Goal: Task Accomplishment & Management: Complete application form

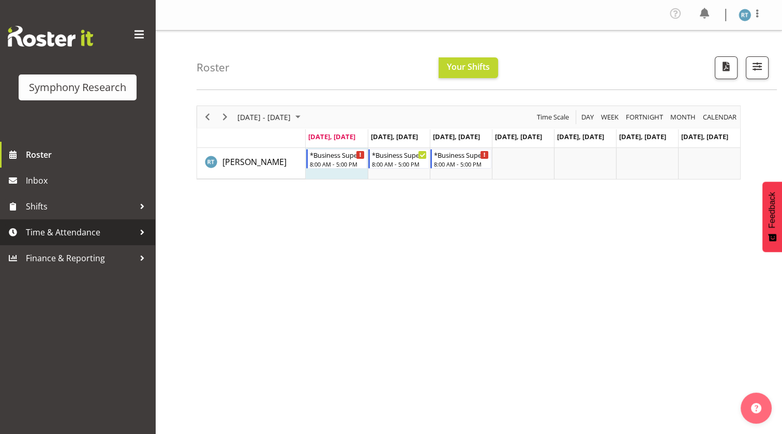
click at [83, 236] on span "Time & Attendance" at bounding box center [80, 232] width 109 height 16
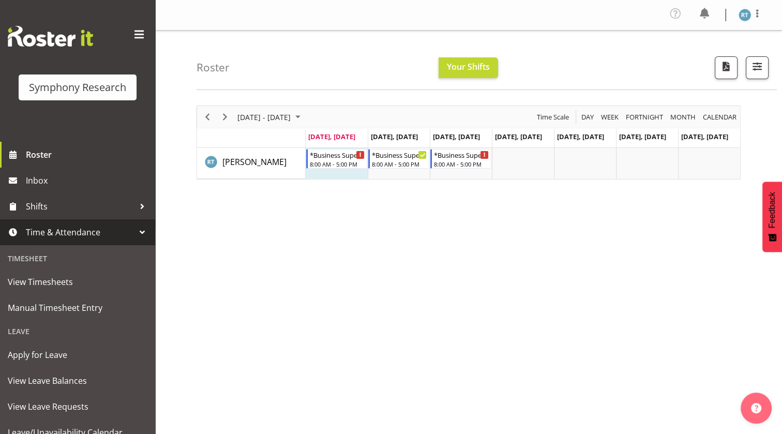
click at [83, 235] on span "Time & Attendance" at bounding box center [80, 232] width 109 height 16
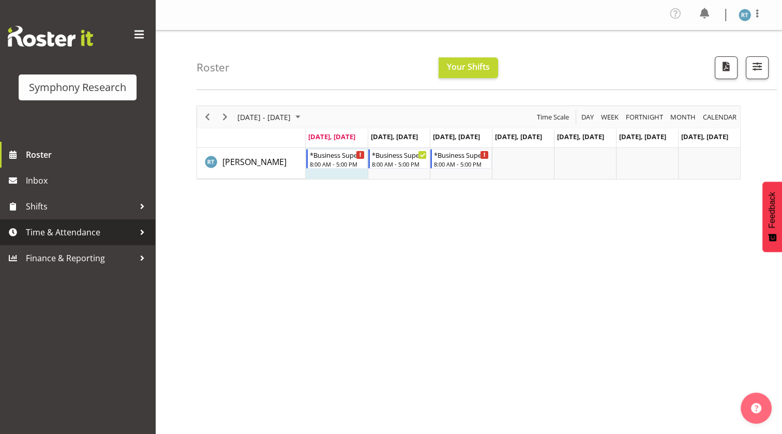
click at [83, 235] on span "Time & Attendance" at bounding box center [80, 232] width 109 height 16
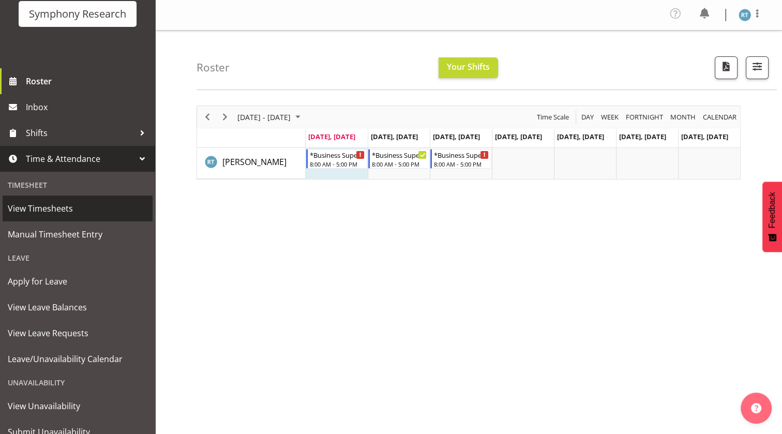
scroll to position [94, 0]
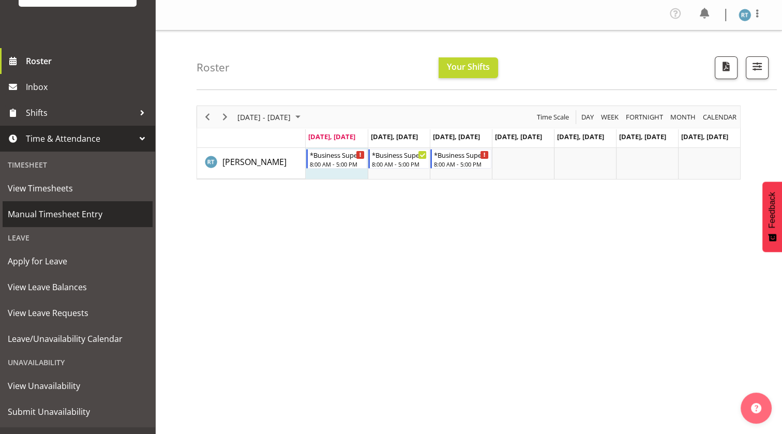
click at [83, 211] on span "Manual Timesheet Entry" at bounding box center [78, 214] width 140 height 16
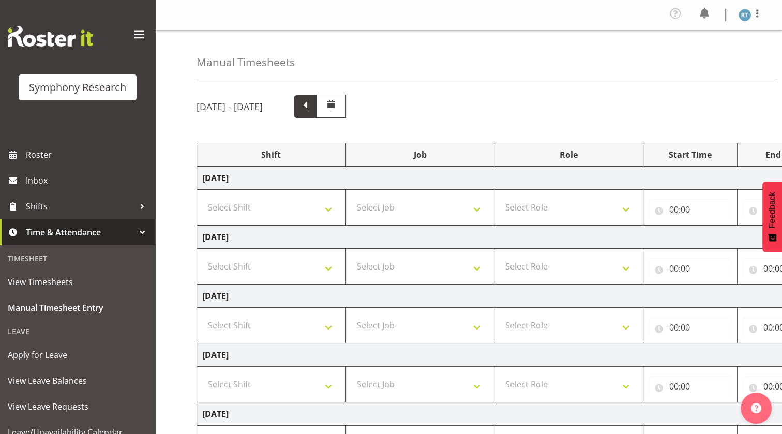
click at [312, 105] on span at bounding box center [304, 105] width 13 height 13
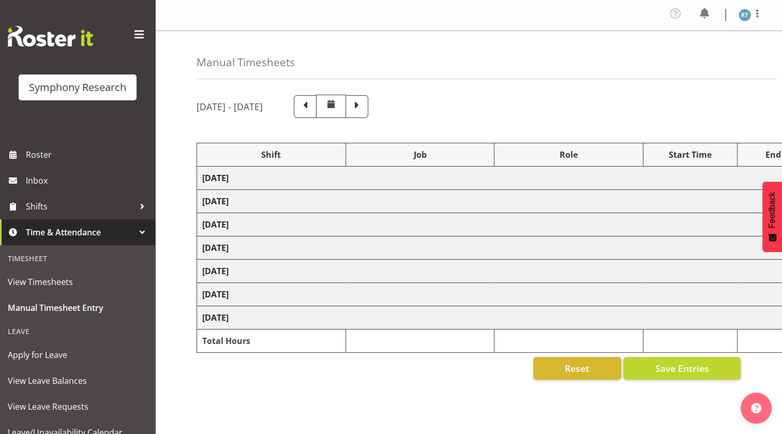
select select "26078"
select select "10527"
select select "45"
select select "26078"
select select "10527"
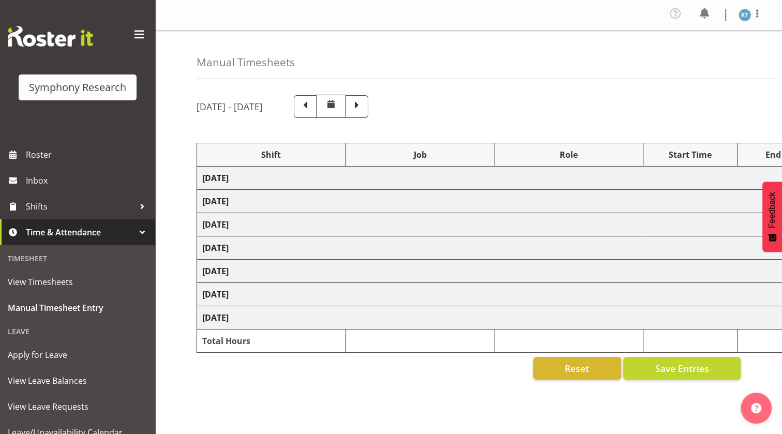
select select "45"
select select "26078"
select select "10499"
select select "45"
select select "26078"
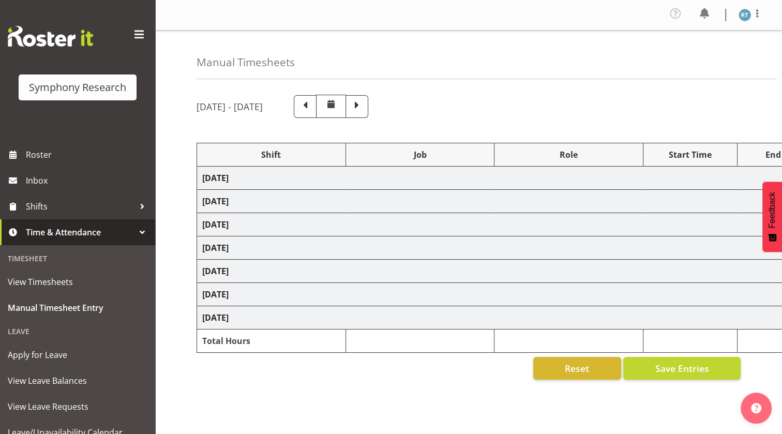
select select "10527"
select select "45"
select select "26078"
select select "10536"
select select "45"
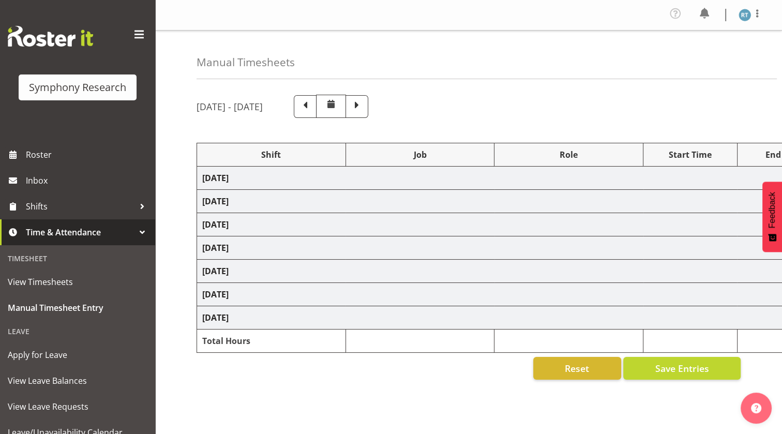
select select "26078"
select select "743"
select select "45"
select select "26078"
select select "10574"
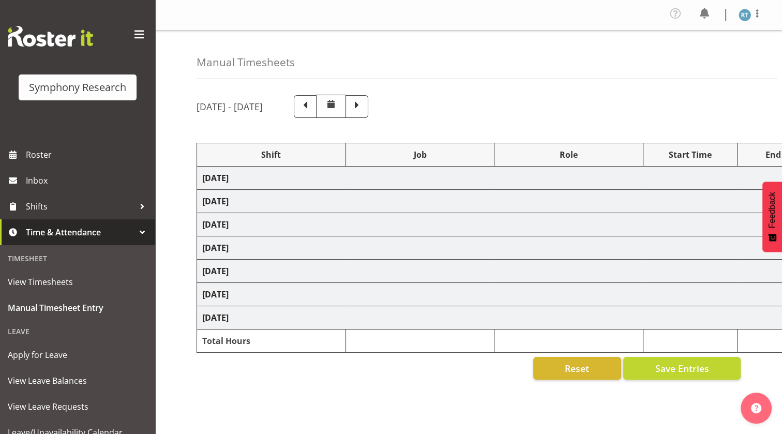
select select "45"
select select "26078"
select select "10576"
select select "45"
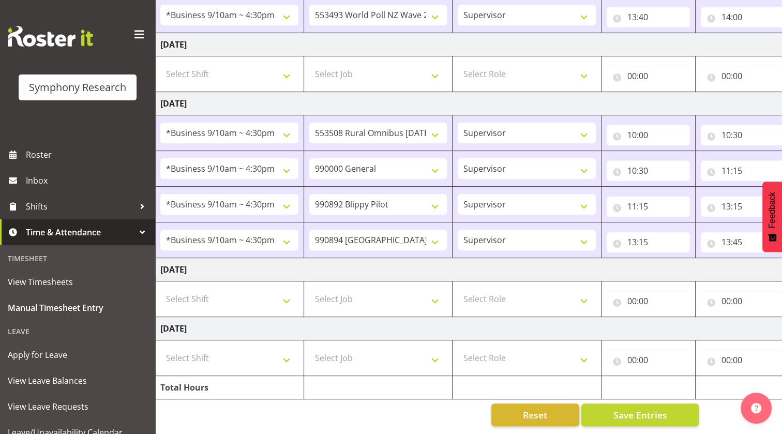
scroll to position [0, 46]
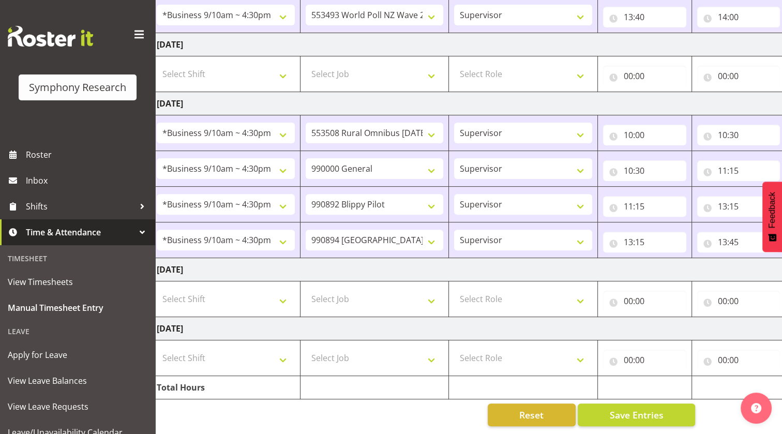
click at [496, 268] on td "[DATE]" at bounding box center [513, 269] width 723 height 23
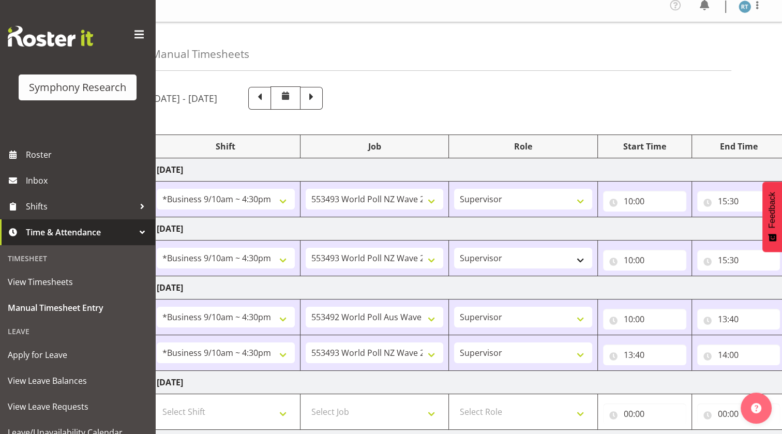
scroll to position [0, 0]
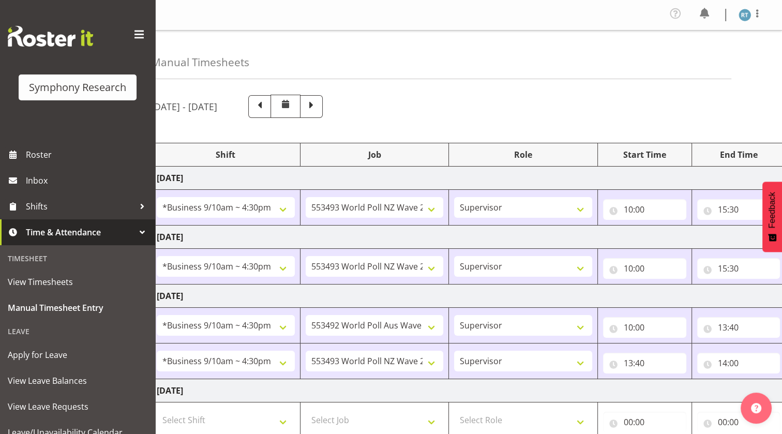
click at [486, 97] on div "[DATE] - [DATE]" at bounding box center [423, 106] width 544 height 23
click at [59, 305] on span "Manual Timesheet Entry" at bounding box center [78, 308] width 140 height 16
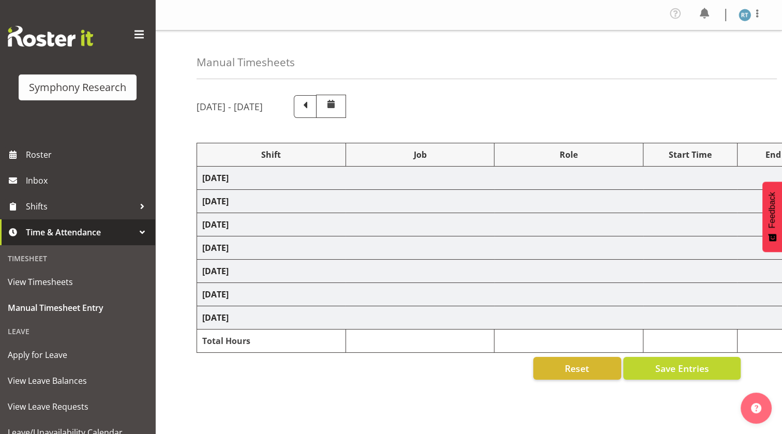
click at [495, 88] on div "[DATE] - [DATE] Shift Job Role Start Time End Time Total [DATE] [DATE] [DATE] […" at bounding box center [488, 294] width 585 height 414
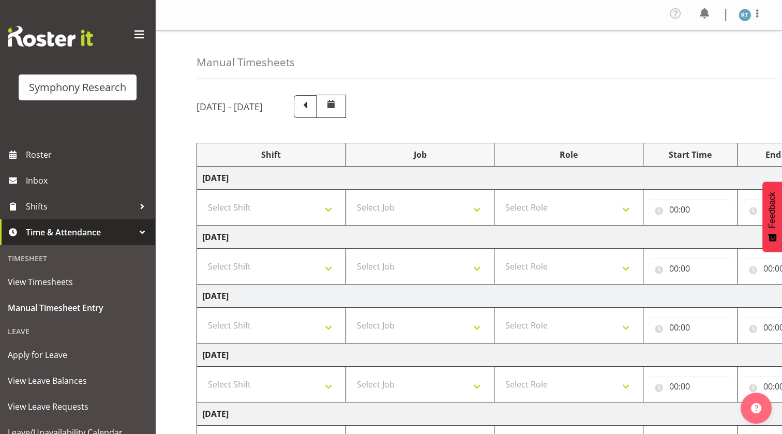
click at [495, 87] on div "[DATE] - [DATE] Shift Job Role Start Time End Time Total [DATE] Select Shift !!…" at bounding box center [488, 362] width 585 height 550
